Goal: Find specific page/section

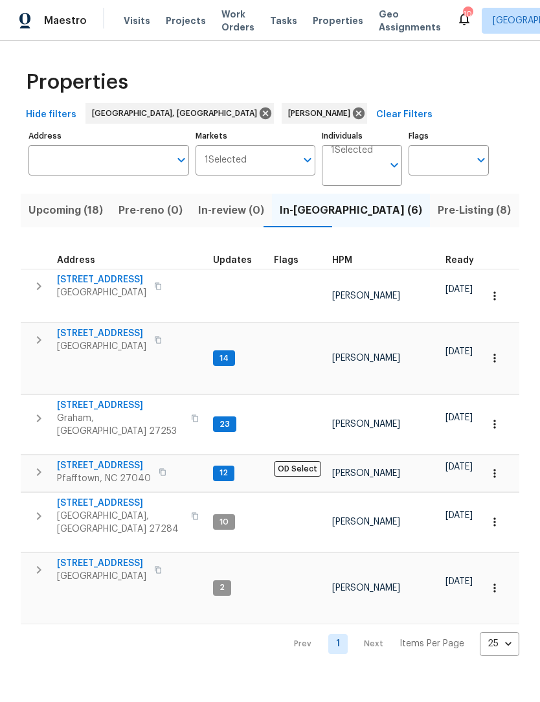
click at [162, 288] on icon "button" at bounding box center [158, 286] width 8 height 8
click at [162, 289] on icon "button" at bounding box center [158, 286] width 8 height 8
click at [46, 288] on icon "button" at bounding box center [39, 286] width 16 height 16
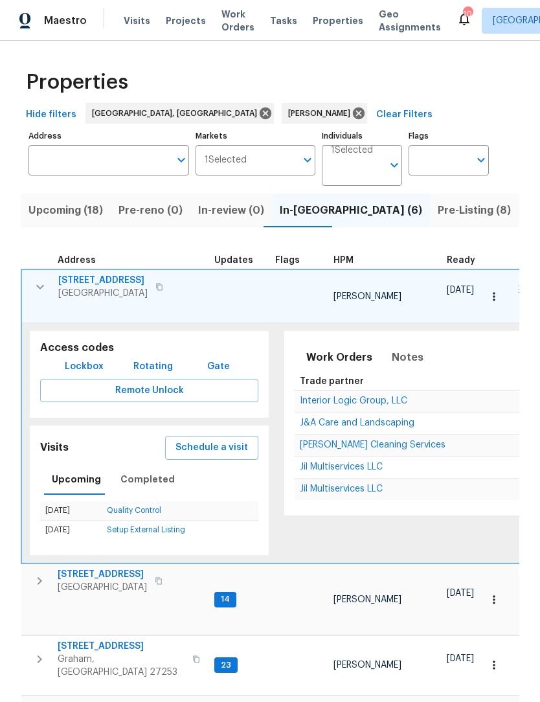
click at [89, 359] on span "Lockbox" at bounding box center [84, 367] width 39 height 16
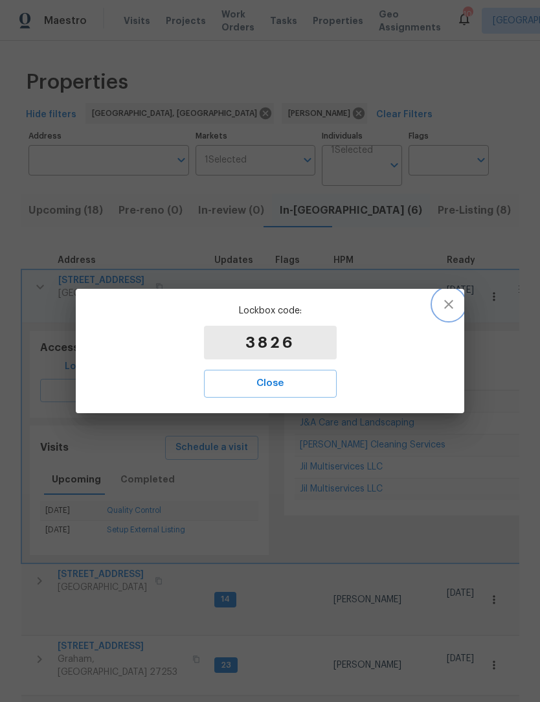
click at [450, 304] on icon "button" at bounding box center [449, 305] width 16 height 16
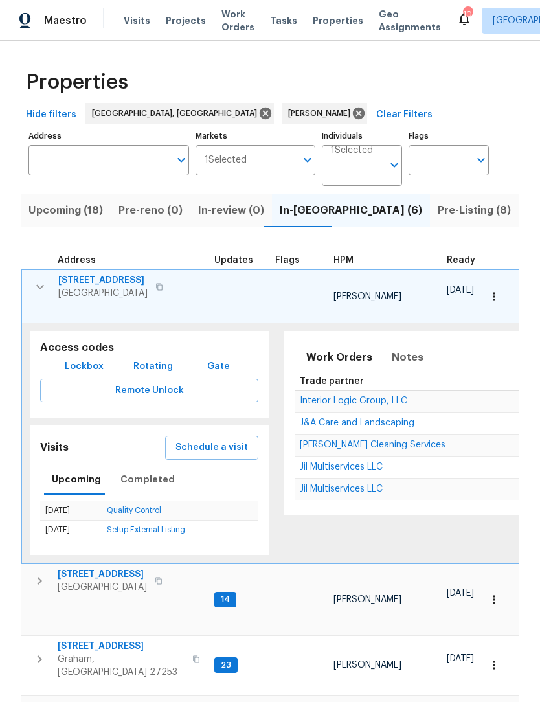
click at [120, 285] on span "6010 Morganshire Dr" at bounding box center [102, 280] width 89 height 13
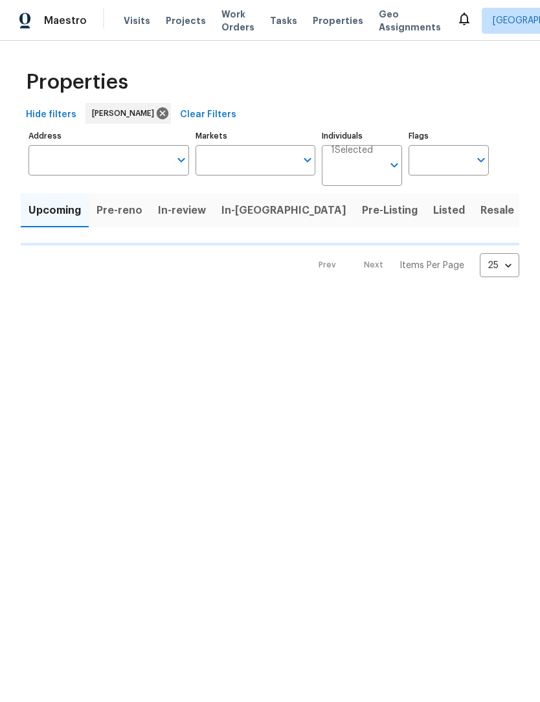
scroll to position [1, 0]
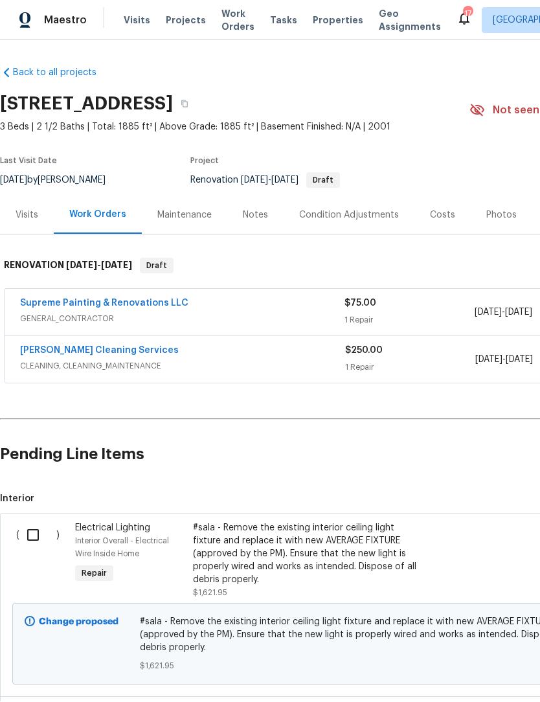
scroll to position [1, 0]
click at [71, 25] on span "Maestro" at bounding box center [65, 20] width 43 height 13
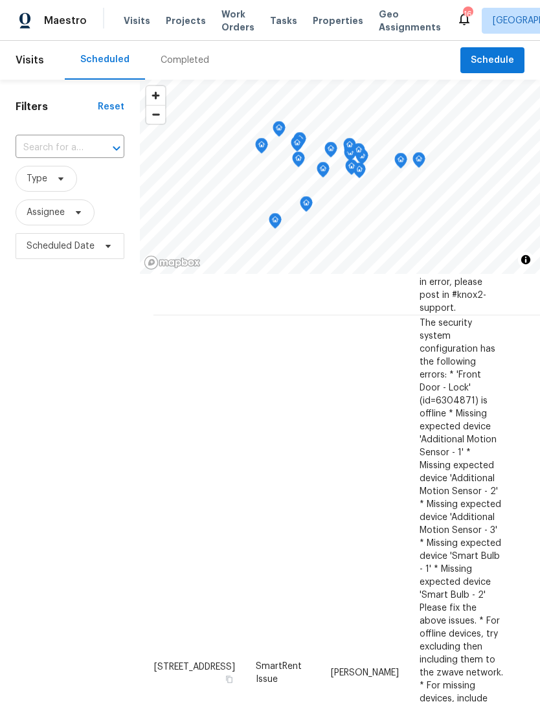
scroll to position [1203, 2]
